Goal: Find specific page/section: Find specific page/section

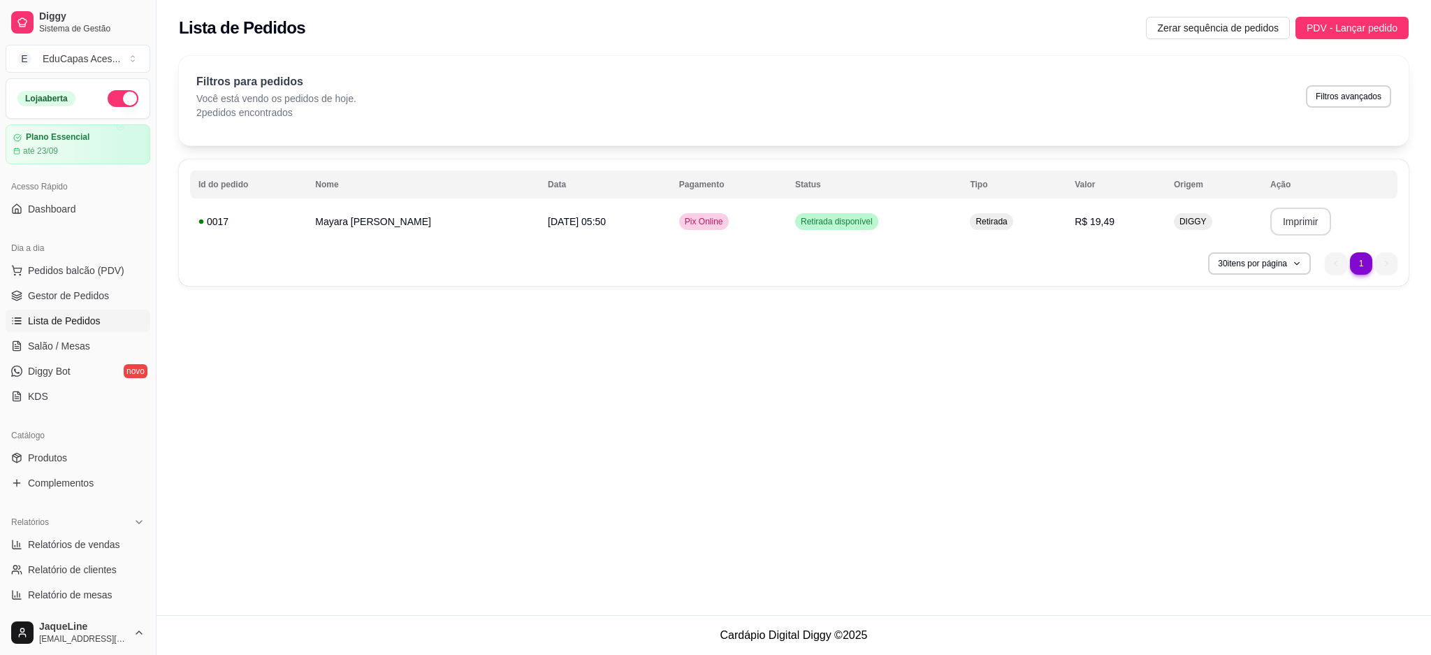
click at [38, 272] on span "Pedidos balcão (PDV)" at bounding box center [76, 270] width 96 height 14
click at [44, 294] on img at bounding box center [108, 267] width 129 height 87
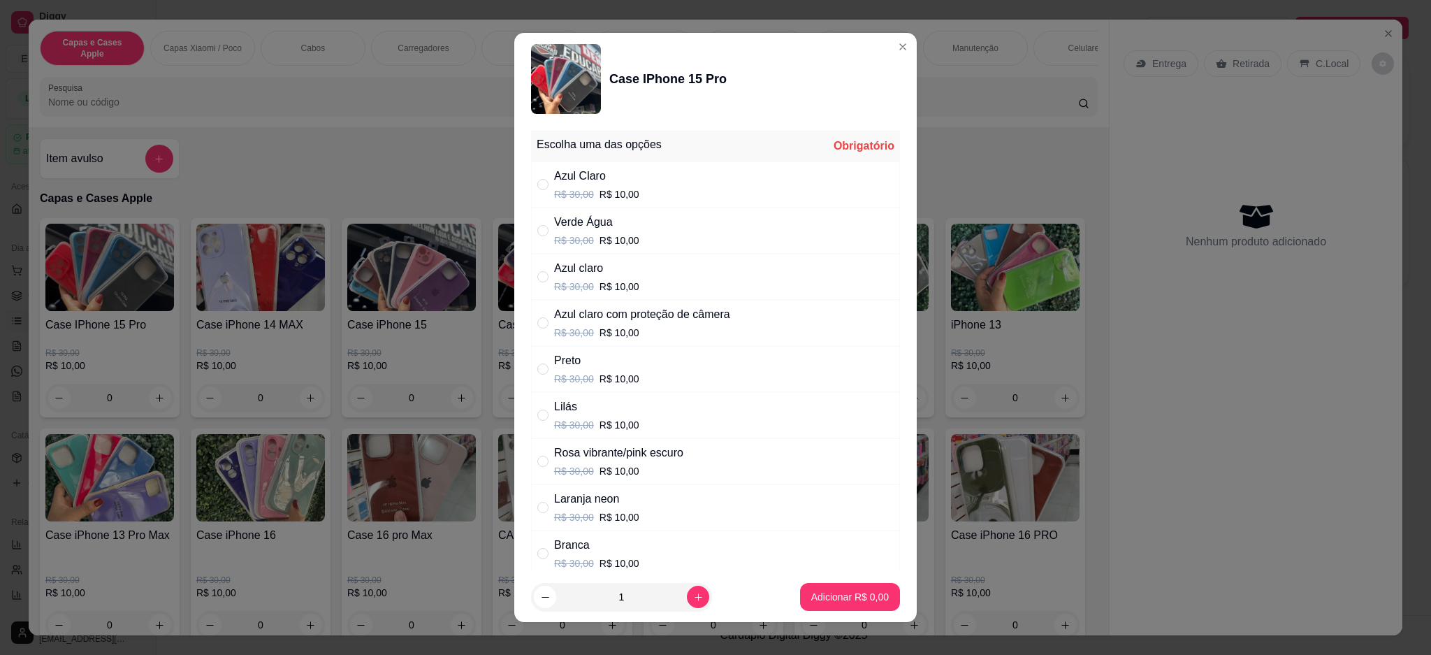
click at [887, 56] on header "Case IPhone 15 Pro" at bounding box center [715, 79] width 402 height 92
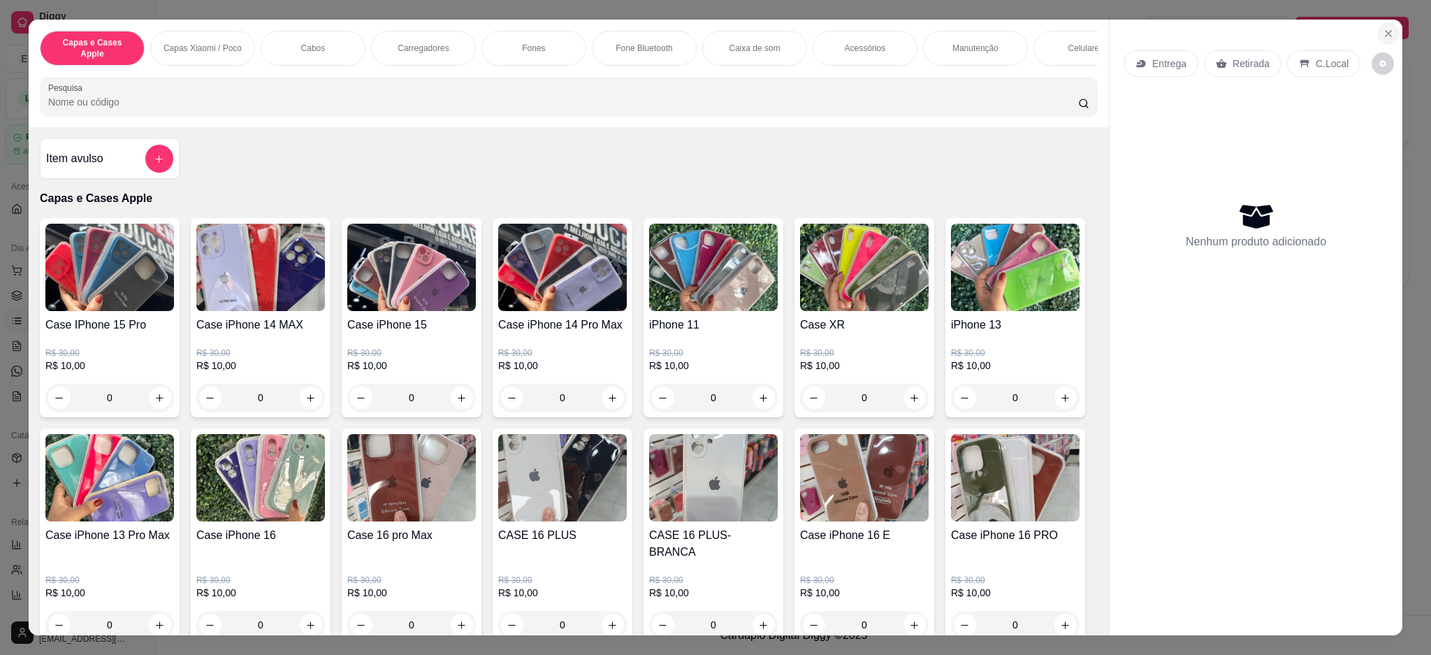
click at [1384, 34] on icon "Close" at bounding box center [1388, 33] width 11 height 11
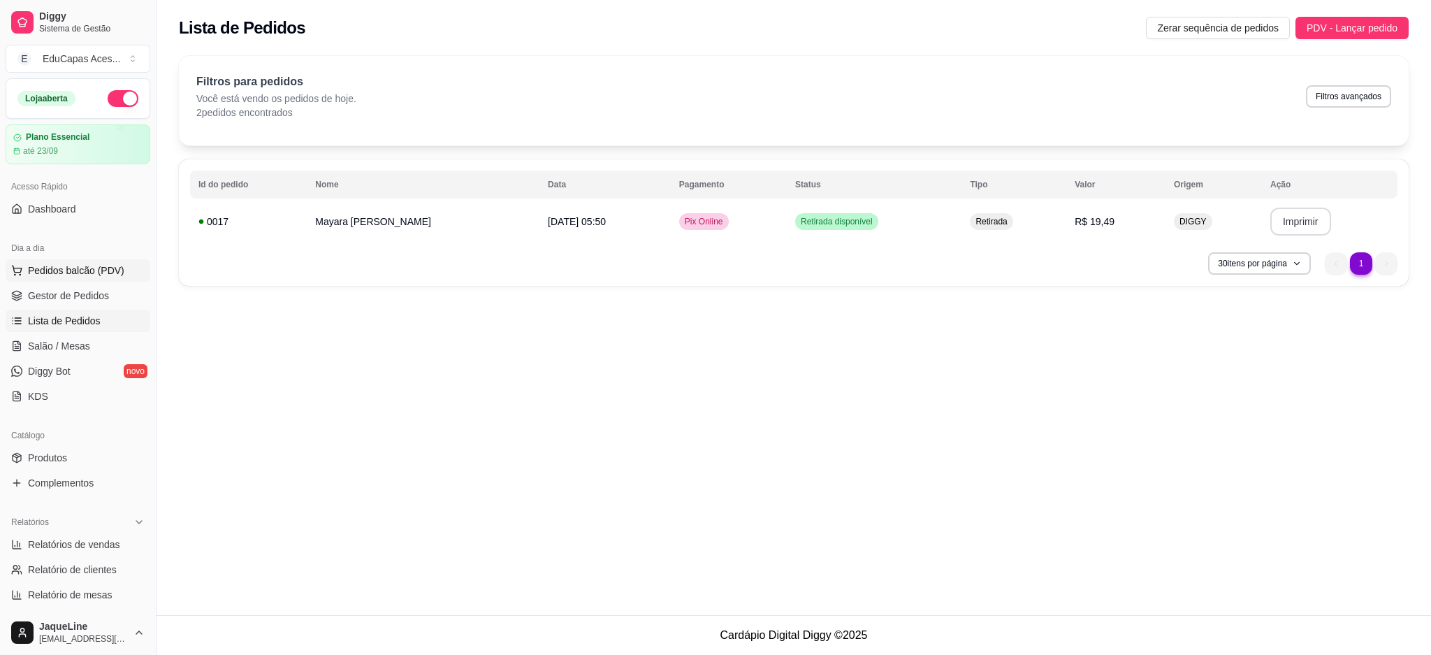
click at [68, 269] on span "Pedidos balcão (PDV)" at bounding box center [76, 270] width 96 height 14
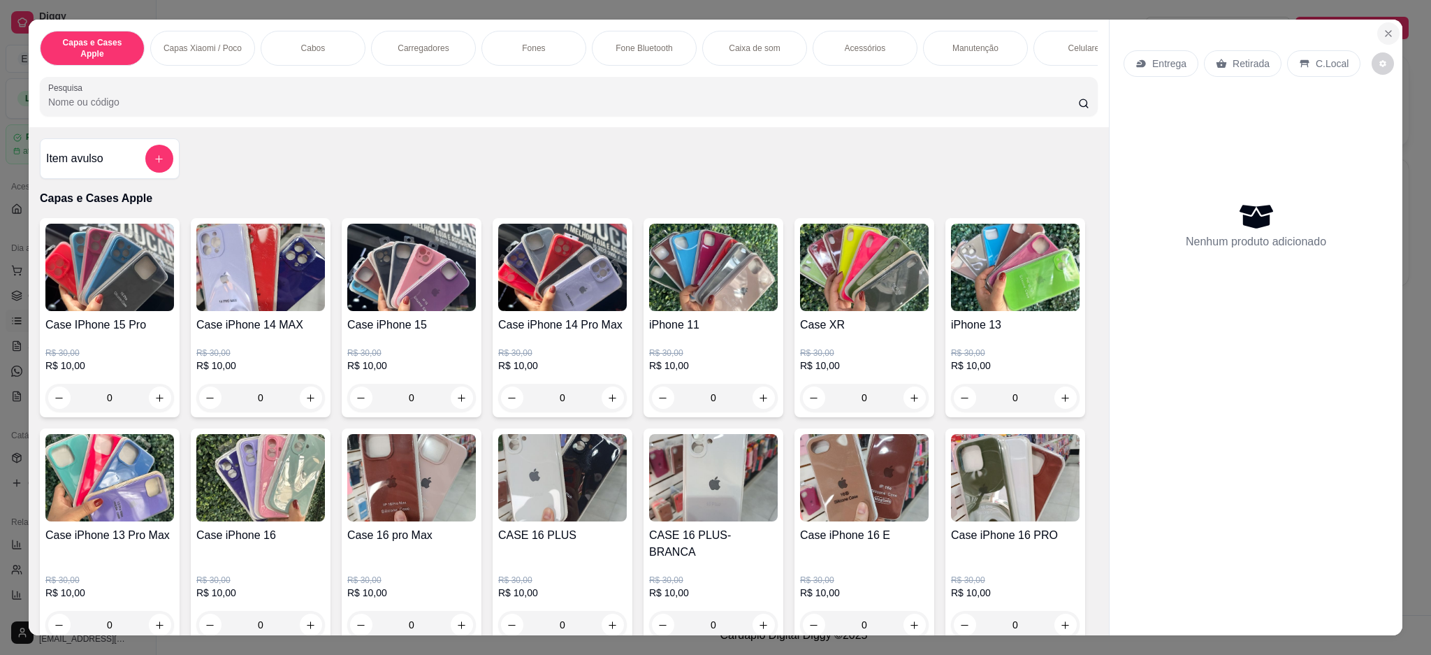
click at [1383, 31] on icon "Close" at bounding box center [1388, 33] width 11 height 11
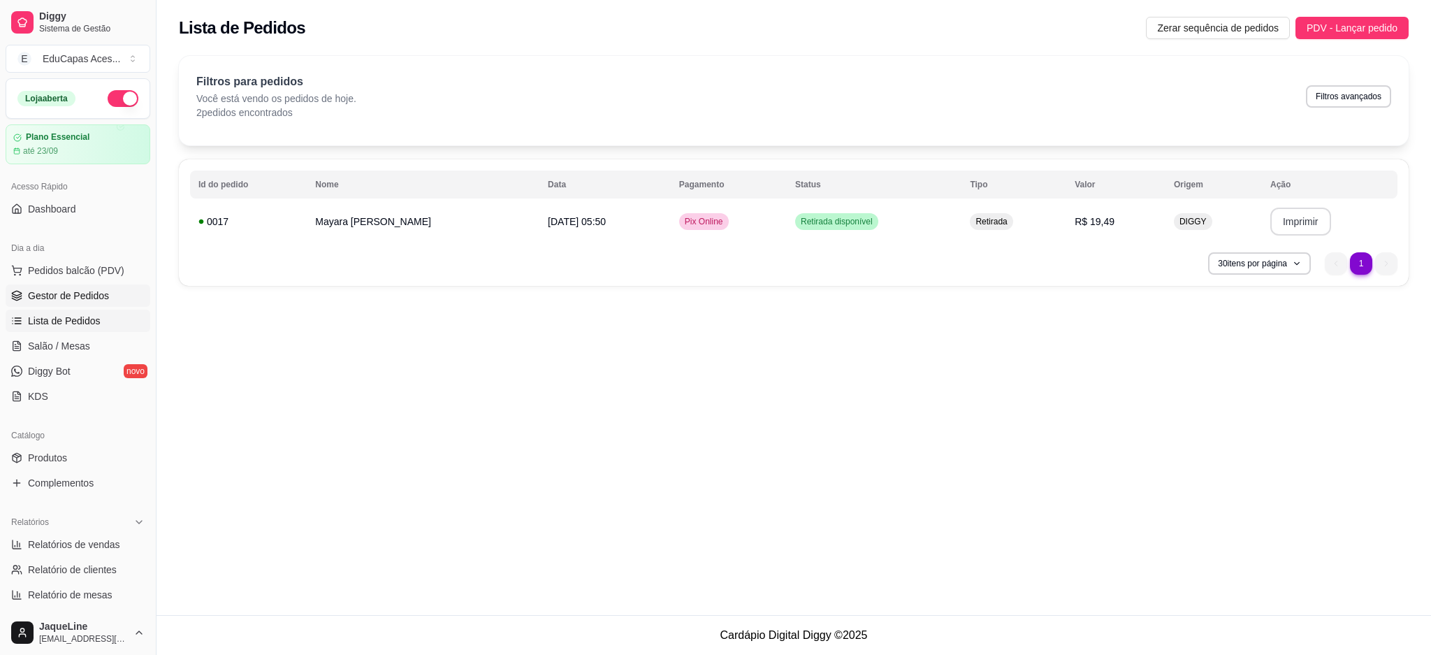
click at [94, 294] on span "Gestor de Pedidos" at bounding box center [68, 296] width 81 height 14
